Goal: Book appointment/travel/reservation

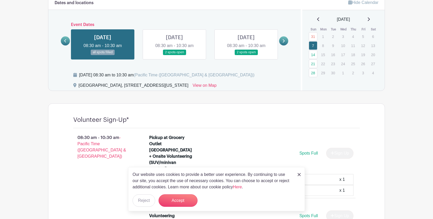
scroll to position [291, 0]
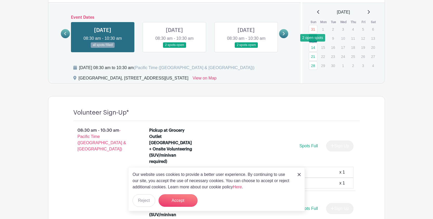
click at [315, 49] on link "14" at bounding box center [313, 47] width 9 height 9
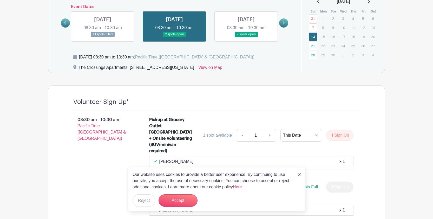
scroll to position [304, 0]
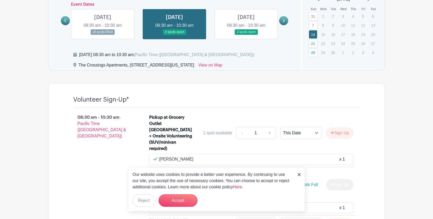
click at [300, 175] on img at bounding box center [299, 174] width 3 height 3
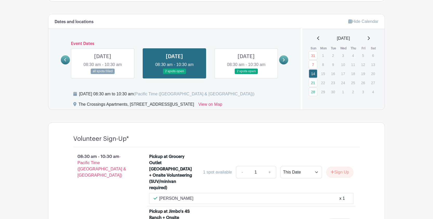
scroll to position [264, 0]
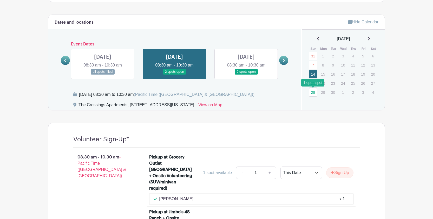
click at [315, 93] on link "28" at bounding box center [313, 92] width 9 height 9
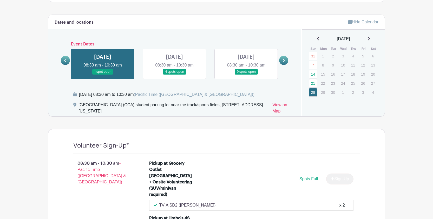
click at [246, 75] on link at bounding box center [246, 75] width 0 height 0
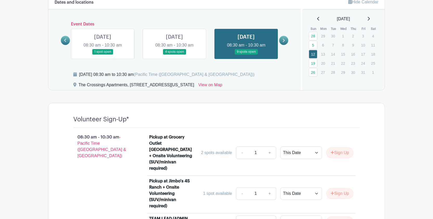
scroll to position [229, 0]
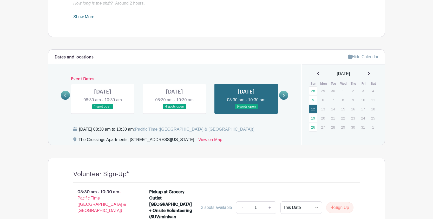
click at [317, 74] on icon at bounding box center [318, 73] width 3 height 4
click at [315, 111] on link "14" at bounding box center [313, 109] width 9 height 9
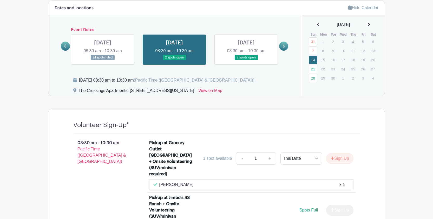
scroll to position [278, 0]
